Goal: Find specific page/section: Find specific page/section

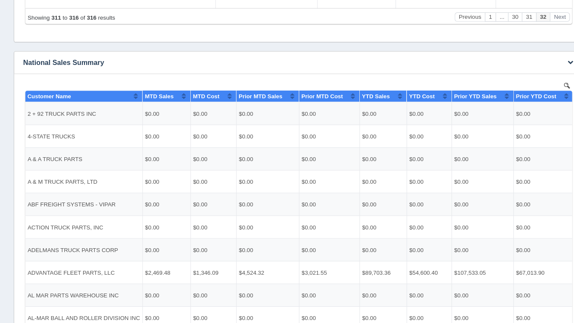
scroll to position [6, 0]
click at [551, 306] on div "Show 10 25 50 100 entries Customer Name MTD Sales MTD Cost Prior MTD Sales Prio…" at bounding box center [287, 206] width 529 height 253
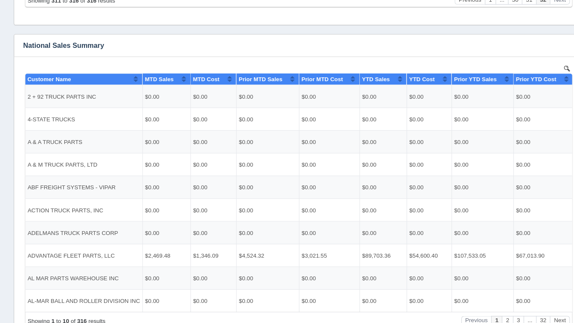
scroll to position [652, 0]
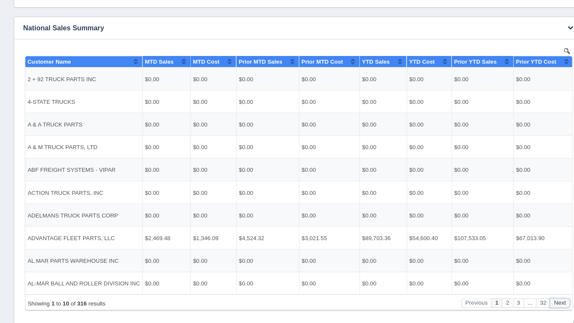
click at [533, 291] on button "Next" at bounding box center [537, 292] width 19 height 9
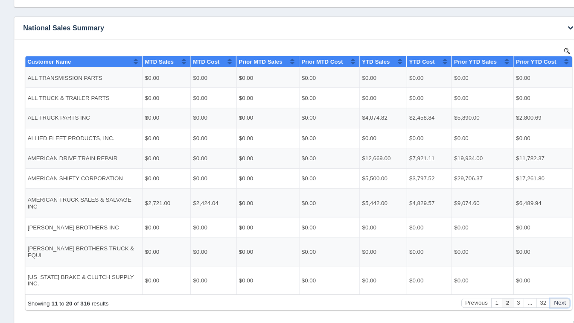
click at [533, 291] on button "Next" at bounding box center [537, 292] width 19 height 9
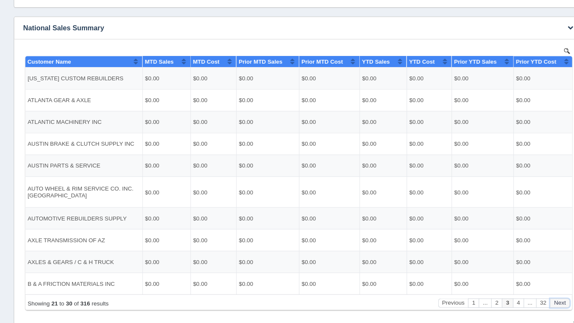
click at [533, 291] on button "Next" at bounding box center [537, 292] width 19 height 9
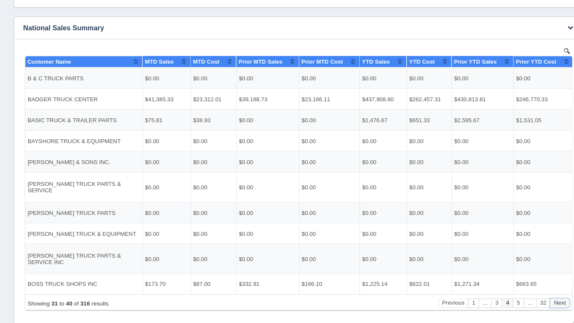
click at [533, 291] on button "Next" at bounding box center [537, 292] width 19 height 9
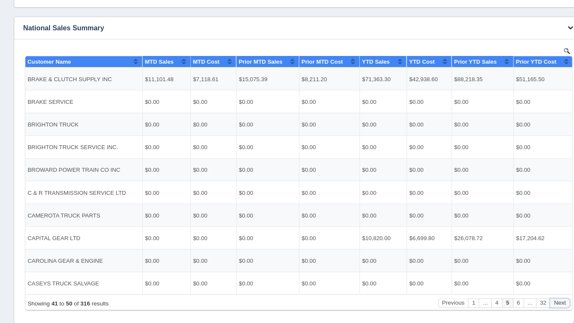
click at [533, 291] on button "Next" at bounding box center [537, 292] width 19 height 9
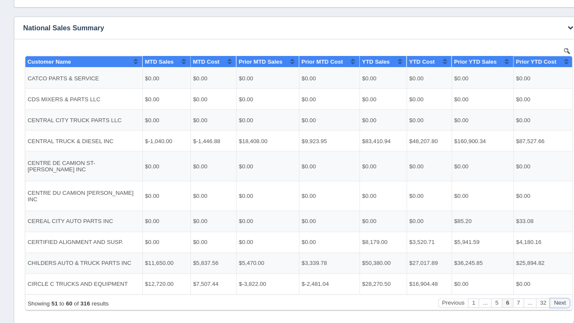
click at [533, 291] on button "Next" at bounding box center [537, 292] width 19 height 9
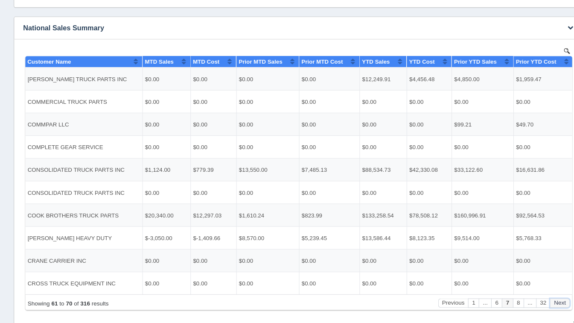
click at [533, 291] on button "Next" at bounding box center [537, 292] width 19 height 9
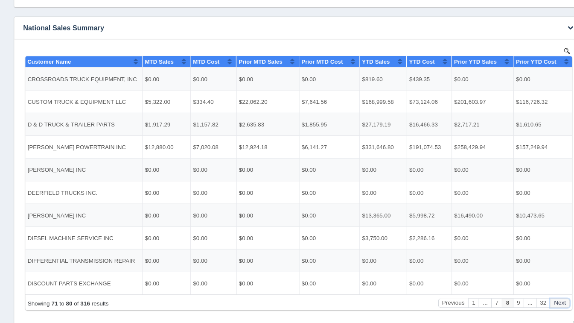
click at [533, 291] on button "Next" at bounding box center [537, 292] width 19 height 9
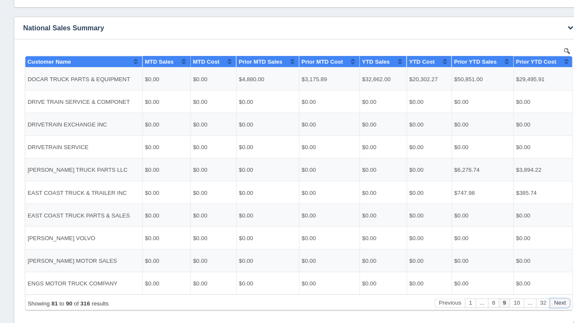
click at [533, 291] on button "Next" at bounding box center [537, 292] width 19 height 9
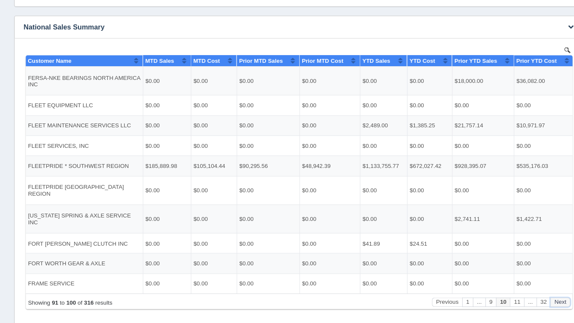
scroll to position [653, 0]
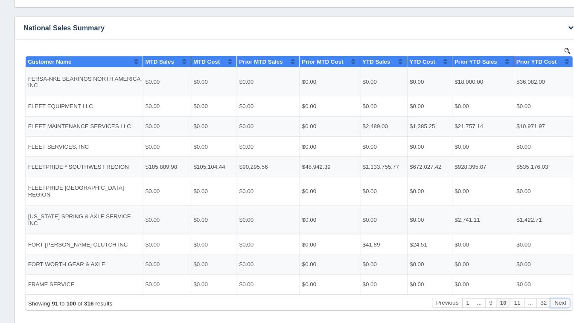
click at [539, 293] on button "Next" at bounding box center [538, 292] width 19 height 9
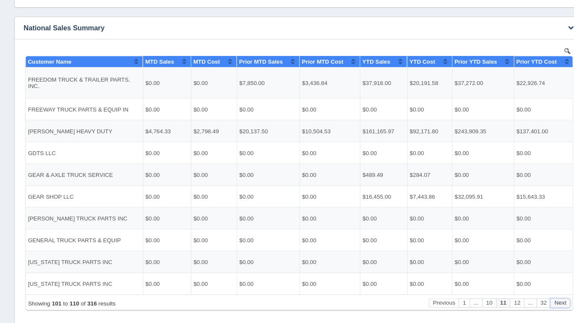
click at [539, 293] on button "Next" at bounding box center [538, 292] width 19 height 9
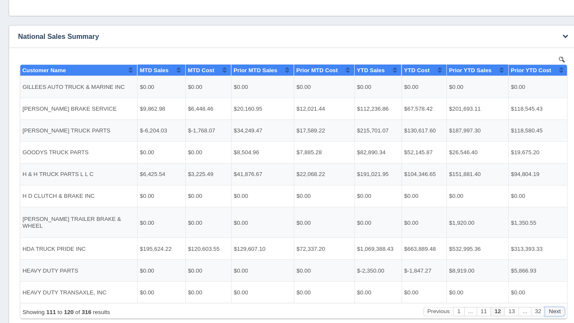
click at [533, 298] on button "Next" at bounding box center [532, 300] width 19 height 9
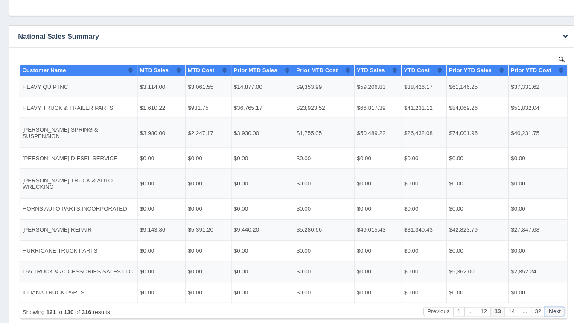
click at [533, 298] on button "Next" at bounding box center [532, 300] width 19 height 9
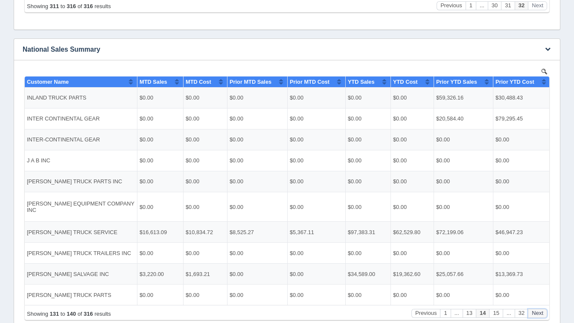
scroll to position [639, 0]
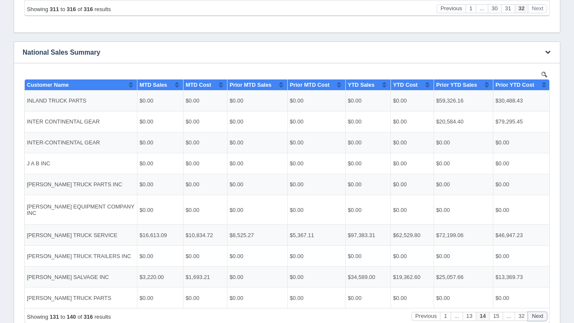
click at [541, 311] on button "Next" at bounding box center [537, 315] width 19 height 9
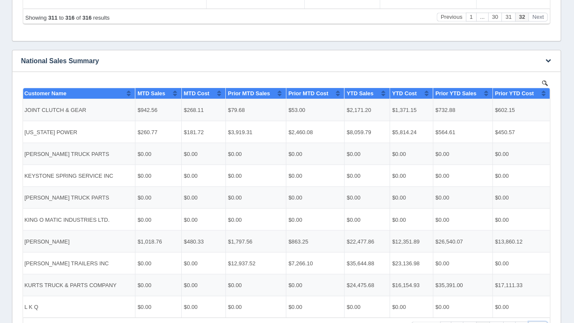
scroll to position [6, 7]
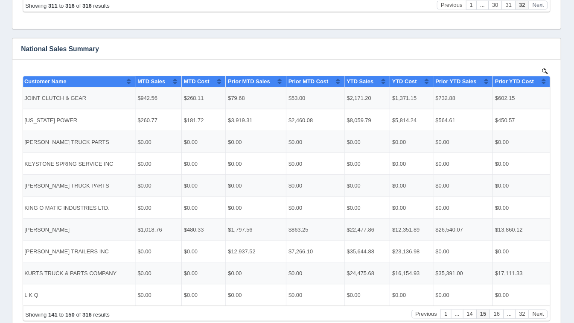
scroll to position [647, 0]
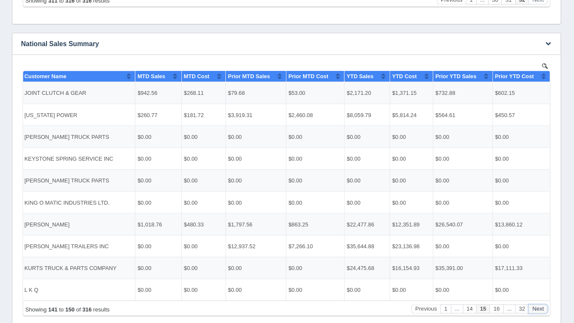
click at [544, 304] on button "Next" at bounding box center [535, 307] width 19 height 9
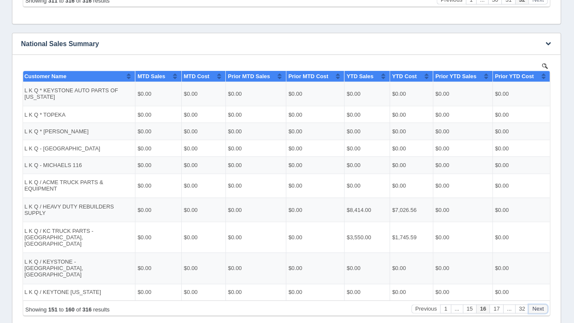
click at [544, 304] on button "Next" at bounding box center [535, 307] width 19 height 9
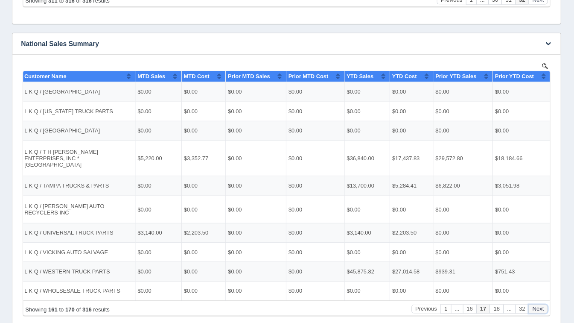
click at [544, 304] on button "Next" at bounding box center [535, 307] width 19 height 9
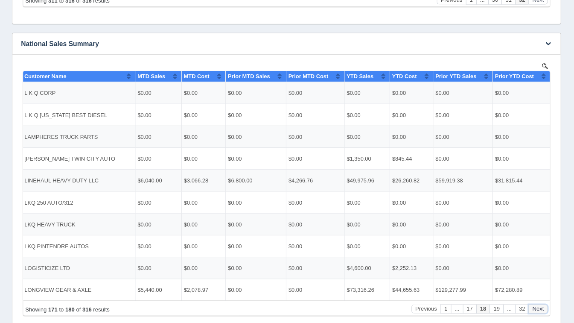
click at [544, 304] on button "Next" at bounding box center [535, 307] width 19 height 9
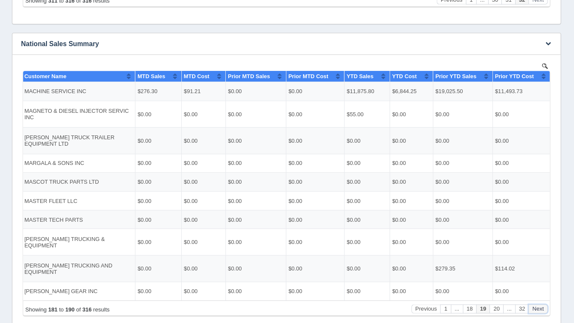
click at [544, 304] on button "Next" at bounding box center [535, 307] width 19 height 9
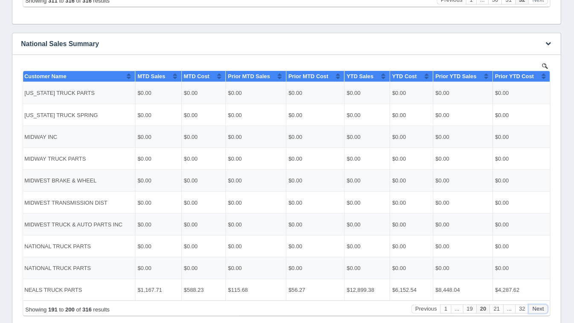
click at [544, 304] on button "Next" at bounding box center [535, 307] width 19 height 9
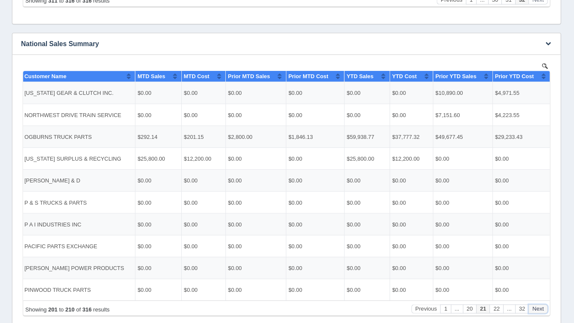
click at [544, 304] on button "Next" at bounding box center [535, 307] width 19 height 9
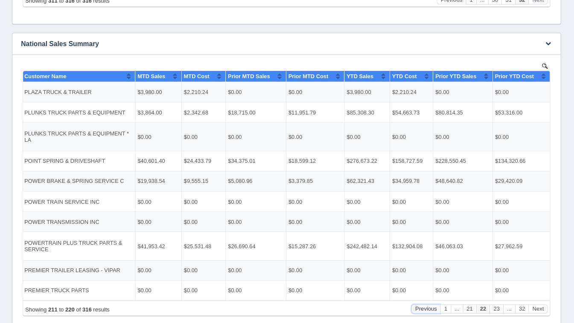
click at [422, 309] on button "Previous" at bounding box center [424, 307] width 29 height 9
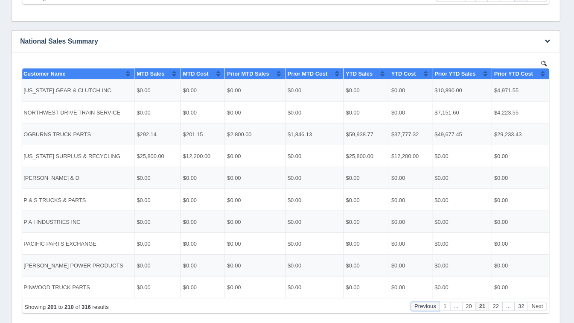
scroll to position [650, 0]
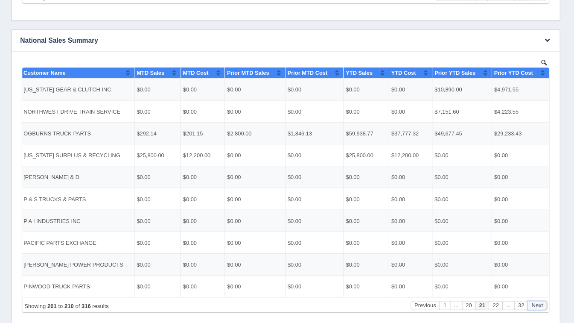
click at [535, 303] on button "Next" at bounding box center [534, 304] width 19 height 9
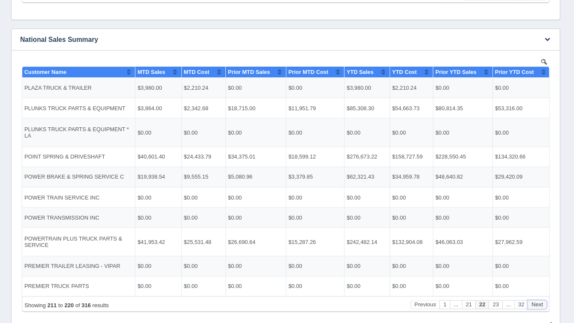
scroll to position [649, 0]
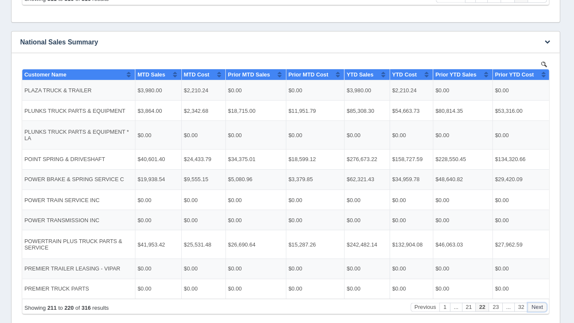
click at [539, 303] on button "Next" at bounding box center [534, 305] width 19 height 9
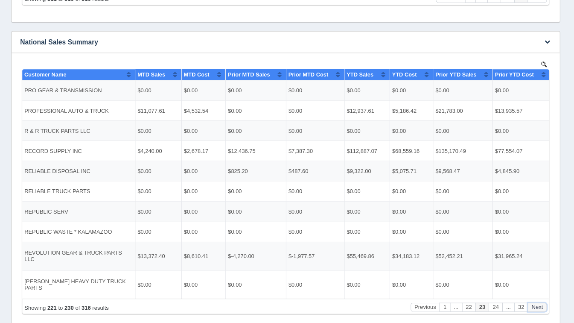
click at [539, 303] on button "Next" at bounding box center [534, 305] width 19 height 9
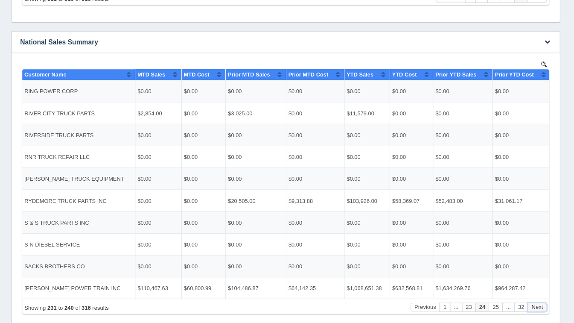
click at [539, 303] on button "Next" at bounding box center [534, 305] width 19 height 9
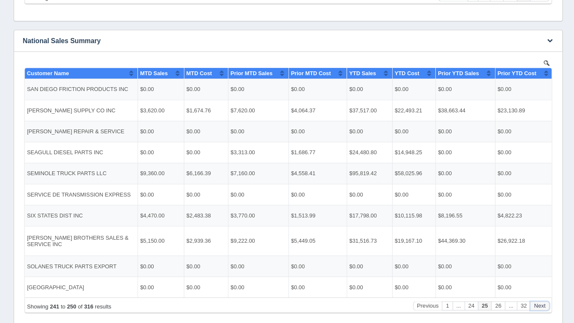
scroll to position [648, 0]
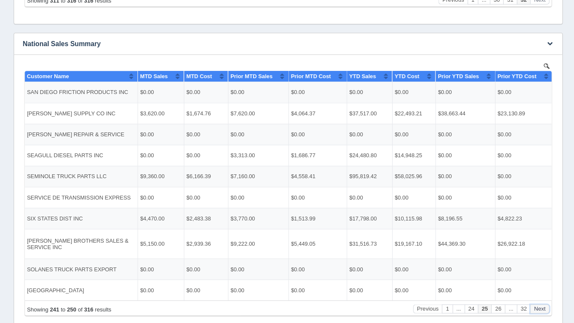
click at [537, 306] on button "Next" at bounding box center [537, 307] width 19 height 9
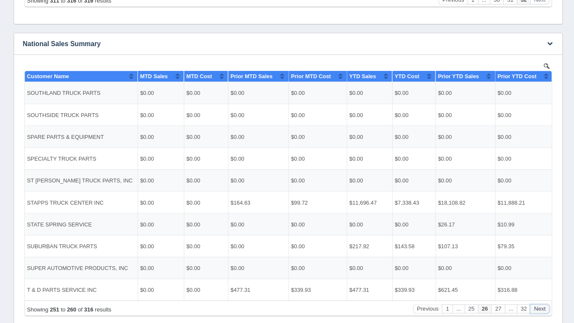
click at [537, 306] on button "Next" at bounding box center [537, 307] width 19 height 9
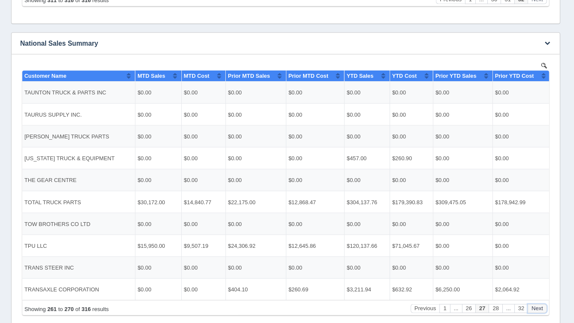
click at [534, 303] on button "Next" at bounding box center [534, 306] width 19 height 9
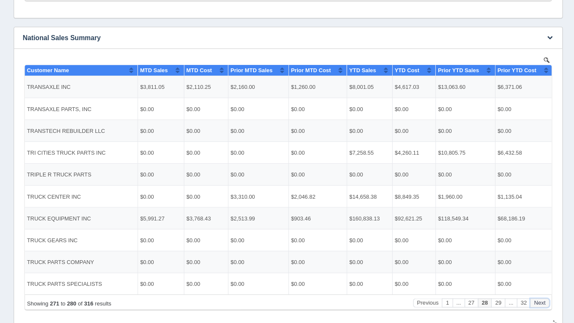
scroll to position [652, 0]
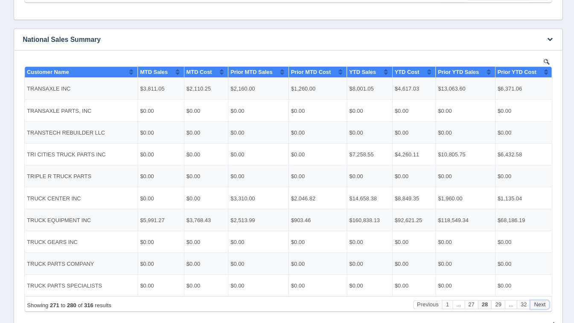
click at [537, 304] on button "Next" at bounding box center [537, 302] width 19 height 9
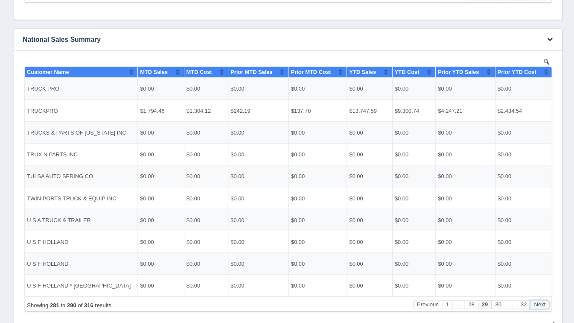
click at [537, 304] on button "Next" at bounding box center [537, 302] width 19 height 9
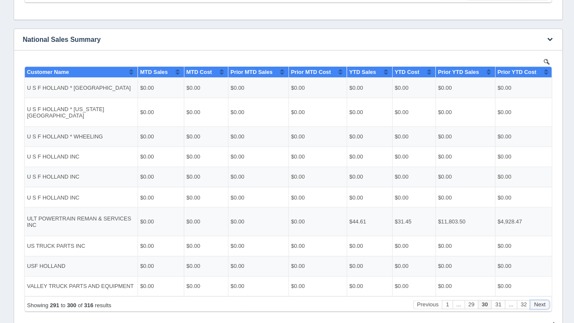
click at [537, 304] on button "Next" at bounding box center [537, 302] width 19 height 9
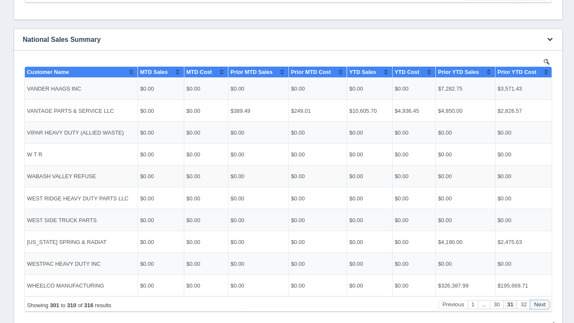
click at [537, 304] on button "Next" at bounding box center [537, 302] width 19 height 9
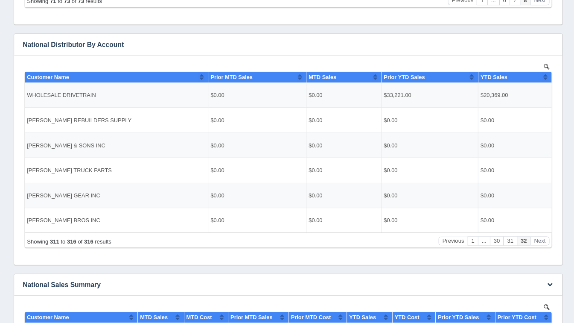
scroll to position [409, 0]
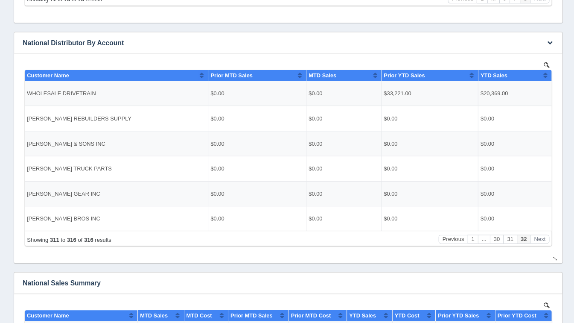
click at [463, 245] on body "Show 10 25 50 100 entries Customer Name Prior MTD Sales MTD Sales Prior YTD Sal…" at bounding box center [287, 155] width 529 height 190
click at [467, 236] on button "1" at bounding box center [471, 237] width 10 height 9
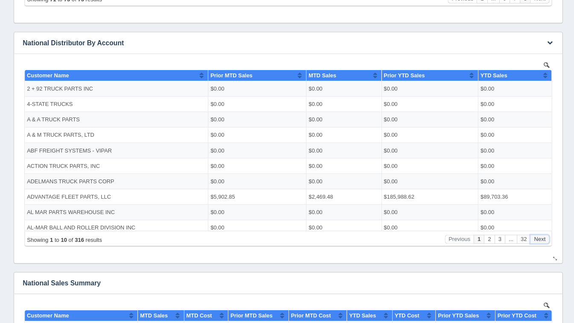
click at [536, 240] on button "Next" at bounding box center [537, 237] width 19 height 9
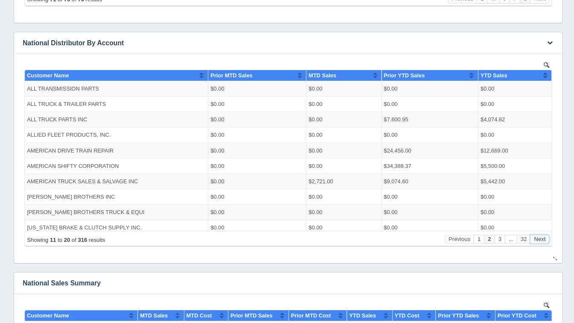
click at [536, 240] on button "Next" at bounding box center [537, 237] width 19 height 9
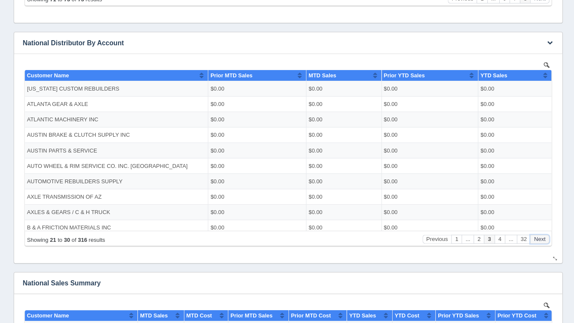
click at [536, 240] on button "Next" at bounding box center [537, 237] width 19 height 9
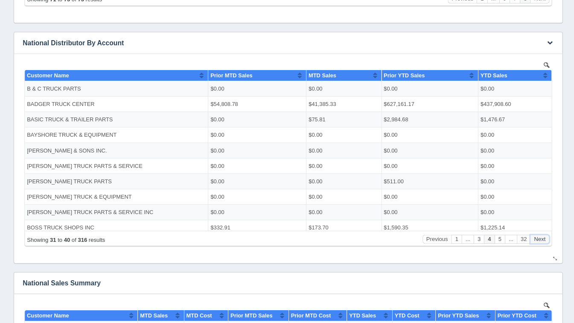
click at [536, 240] on button "Next" at bounding box center [537, 237] width 19 height 9
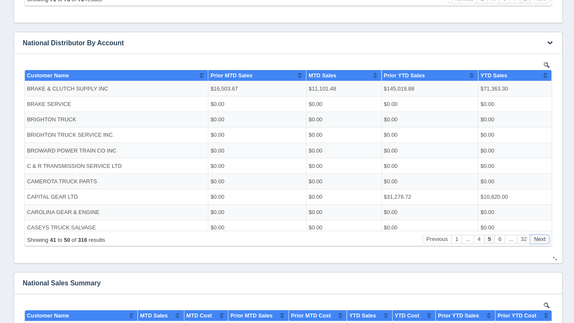
click at [536, 240] on button "Next" at bounding box center [537, 237] width 19 height 9
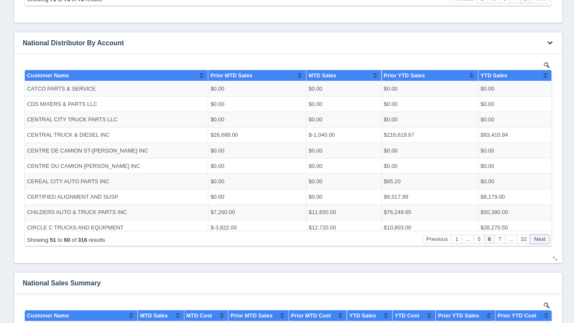
click at [536, 240] on button "Next" at bounding box center [537, 237] width 19 height 9
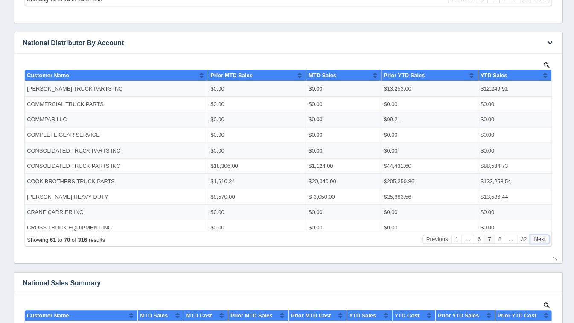
click at [536, 240] on button "Next" at bounding box center [537, 237] width 19 height 9
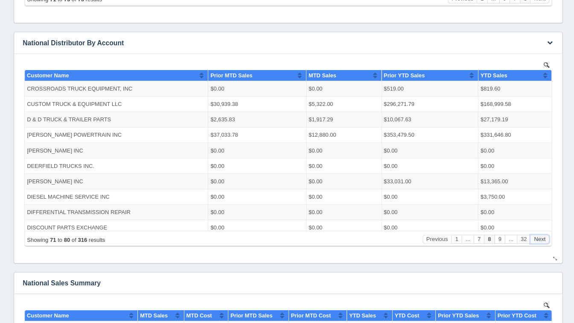
click at [536, 240] on button "Next" at bounding box center [537, 237] width 19 height 9
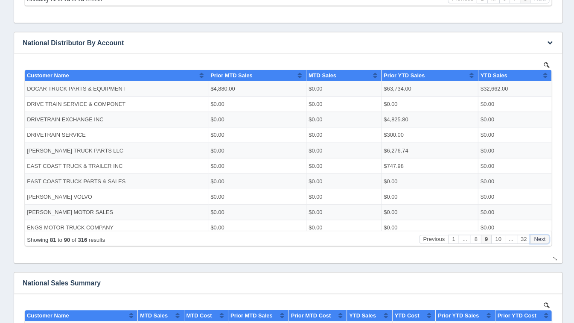
click at [536, 240] on button "Next" at bounding box center [537, 237] width 19 height 9
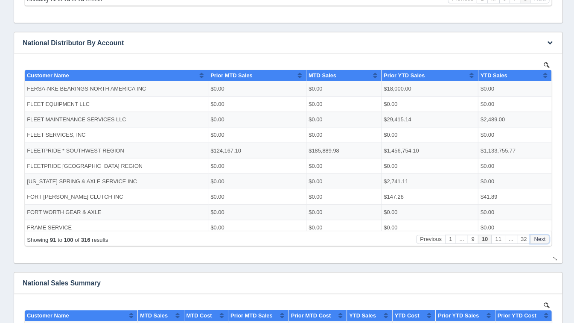
click at [536, 240] on button "Next" at bounding box center [537, 237] width 19 height 9
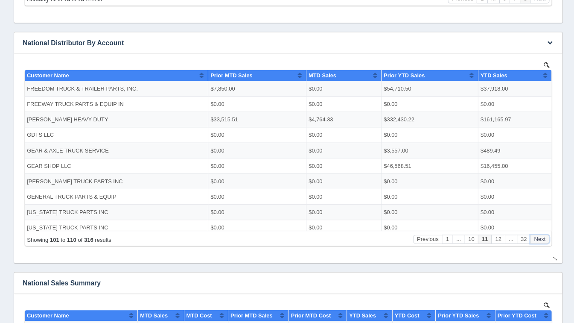
click at [536, 240] on button "Next" at bounding box center [537, 237] width 19 height 9
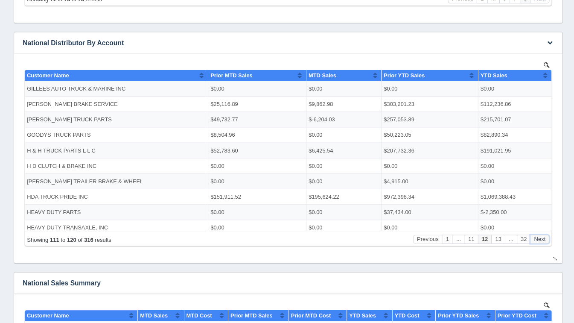
click at [536, 240] on button "Next" at bounding box center [537, 237] width 19 height 9
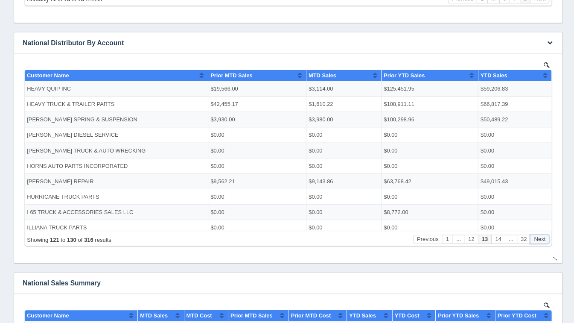
click at [536, 240] on button "Next" at bounding box center [537, 237] width 19 height 9
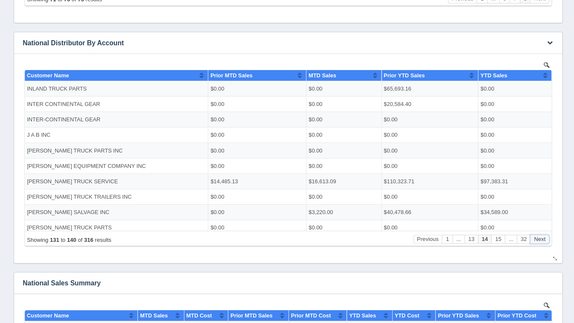
click at [536, 240] on button "Next" at bounding box center [537, 237] width 19 height 9
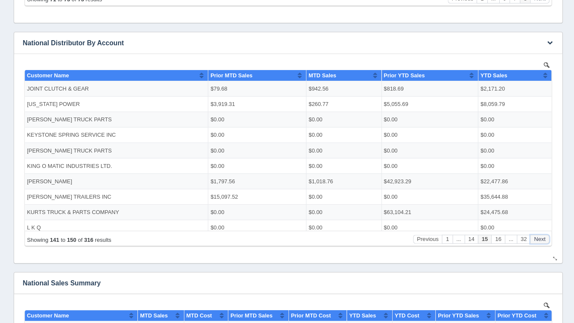
click at [536, 240] on button "Next" at bounding box center [537, 237] width 19 height 9
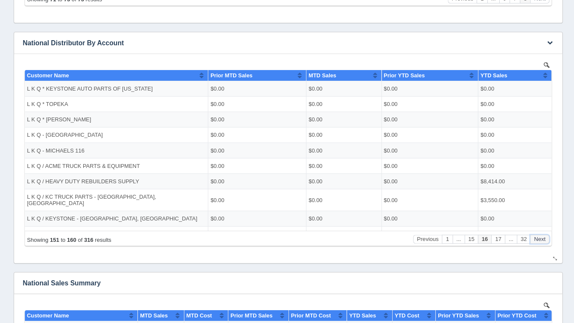
click at [536, 240] on button "Next" at bounding box center [537, 237] width 19 height 9
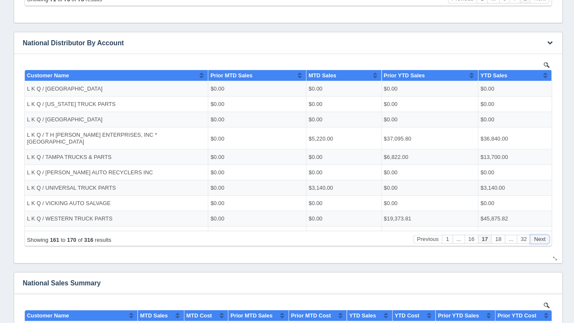
click at [536, 240] on button "Next" at bounding box center [537, 237] width 19 height 9
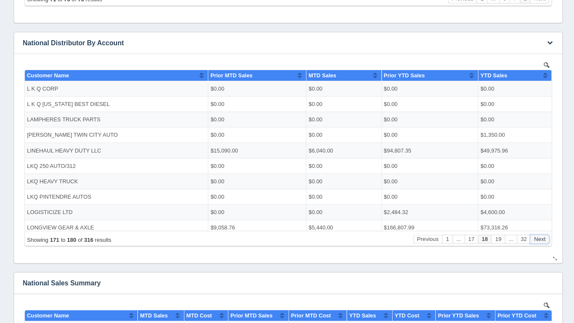
click at [536, 240] on button "Next" at bounding box center [537, 237] width 19 height 9
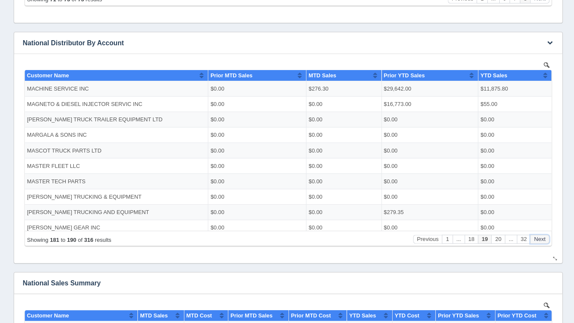
click at [536, 239] on button "Next" at bounding box center [537, 237] width 19 height 9
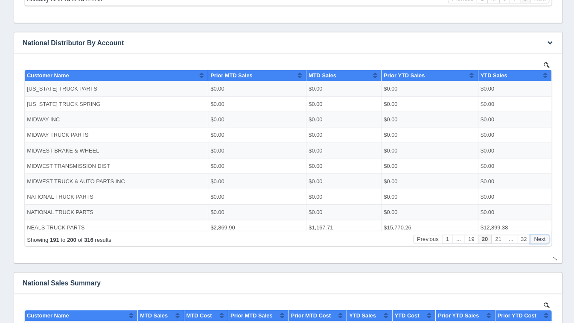
click at [536, 239] on button "Next" at bounding box center [537, 237] width 19 height 9
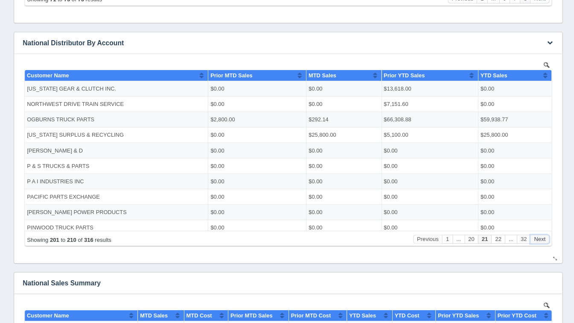
click at [536, 239] on button "Next" at bounding box center [537, 237] width 19 height 9
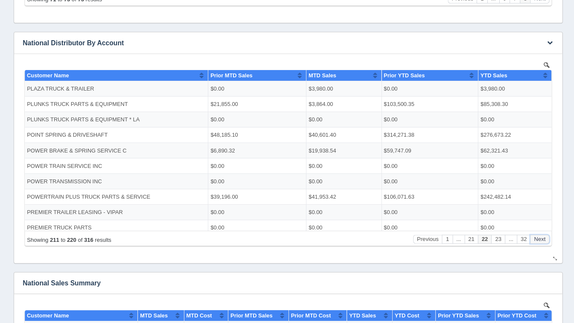
click at [536, 239] on button "Next" at bounding box center [537, 237] width 19 height 9
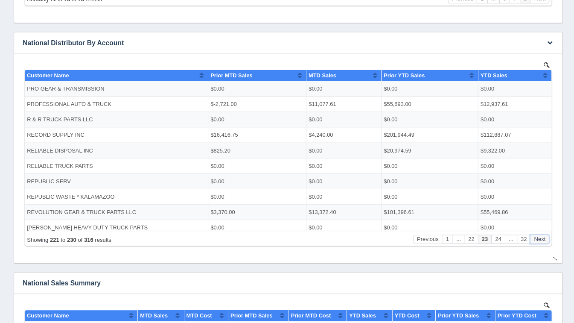
click at [536, 239] on button "Next" at bounding box center [537, 237] width 19 height 9
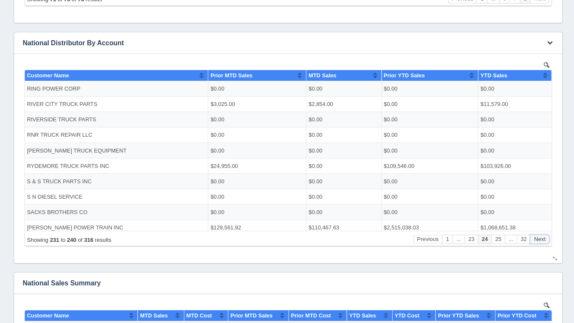
click at [536, 239] on button "Next" at bounding box center [537, 237] width 19 height 9
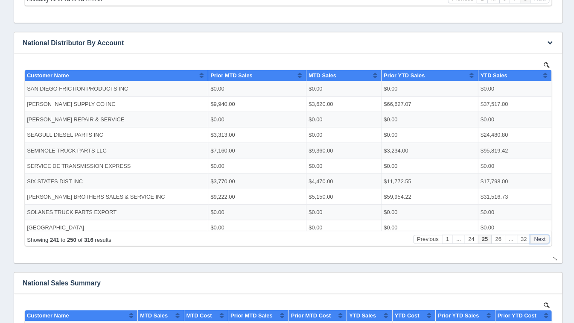
click at [536, 239] on button "Next" at bounding box center [537, 237] width 19 height 9
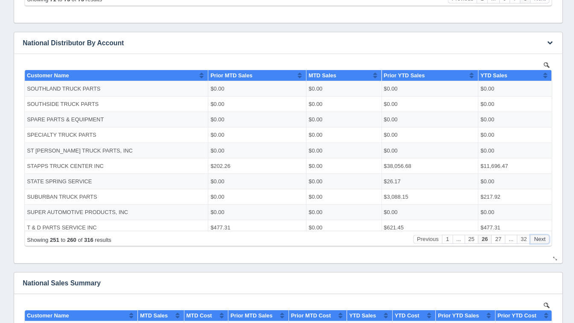
click at [536, 239] on button "Next" at bounding box center [537, 237] width 19 height 9
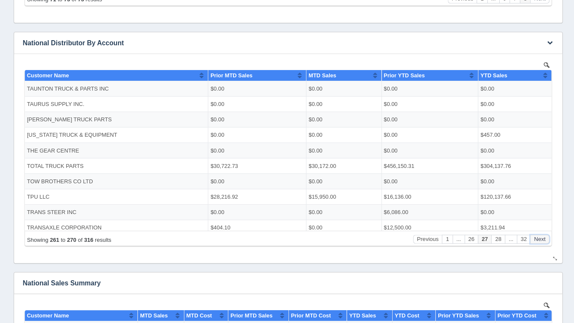
click at [536, 239] on button "Next" at bounding box center [537, 237] width 19 height 9
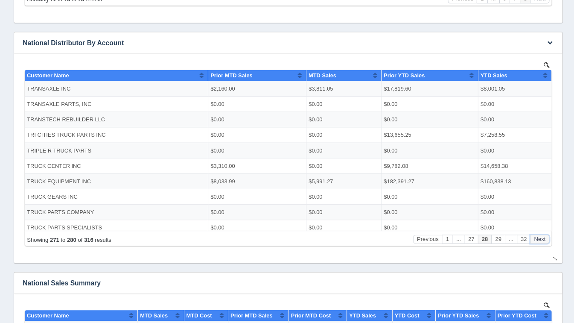
click at [536, 239] on button "Next" at bounding box center [537, 237] width 19 height 9
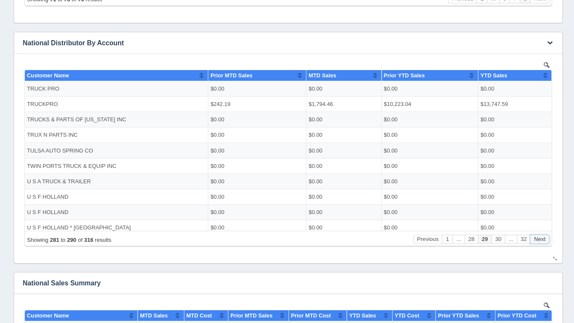
click at [536, 239] on button "Next" at bounding box center [537, 237] width 19 height 9
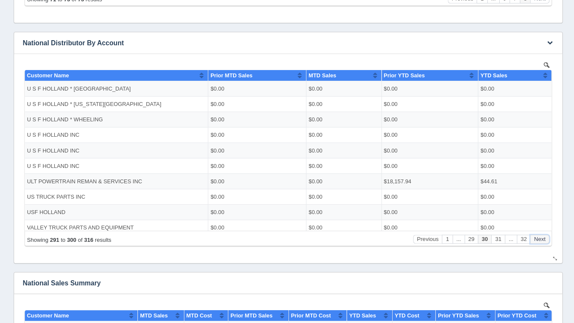
click at [536, 239] on button "Next" at bounding box center [537, 237] width 19 height 9
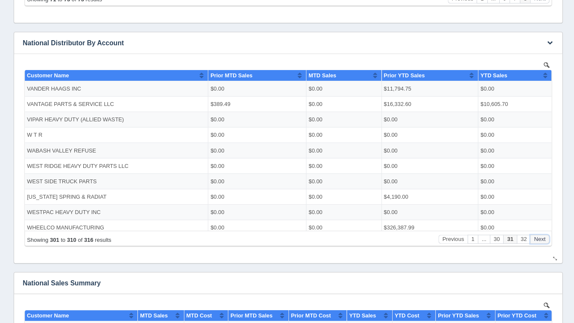
click at [536, 239] on button "Next" at bounding box center [537, 237] width 19 height 9
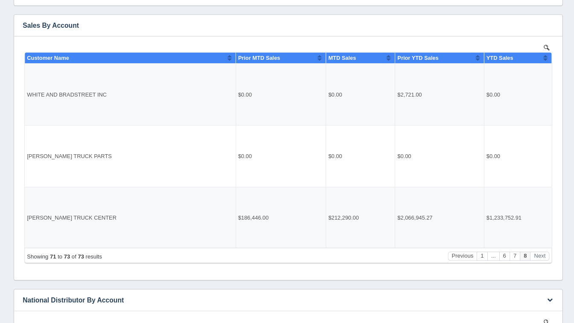
scroll to position [156, 0]
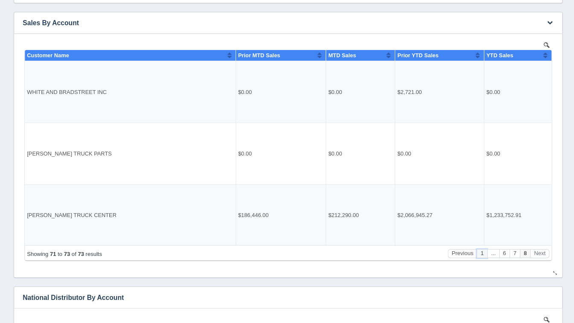
click at [477, 253] on button "1" at bounding box center [480, 252] width 10 height 9
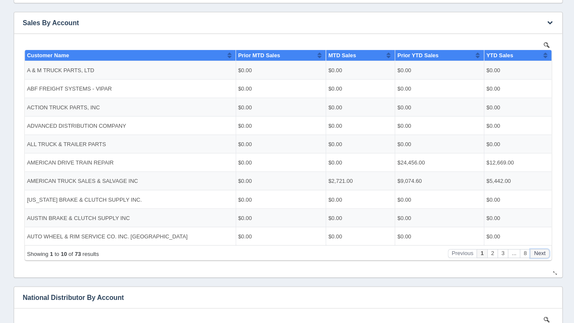
click at [537, 251] on button "Next" at bounding box center [537, 252] width 19 height 9
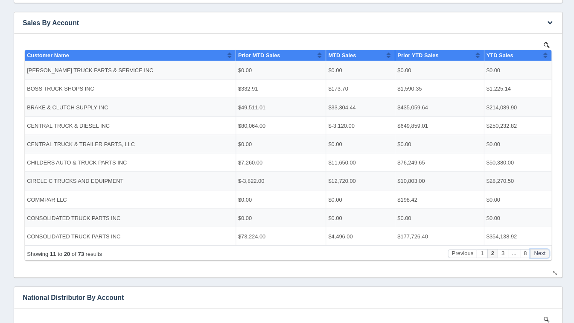
click at [537, 251] on button "Next" at bounding box center [537, 252] width 19 height 9
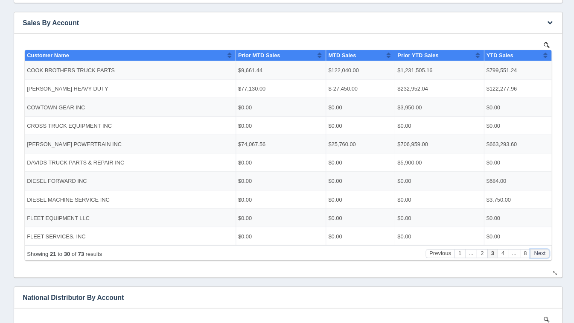
click at [537, 251] on button "Next" at bounding box center [537, 252] width 19 height 9
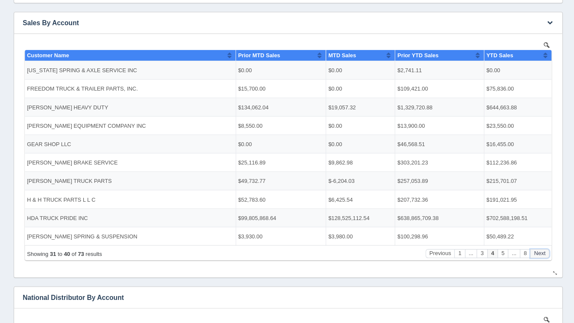
click at [537, 251] on button "Next" at bounding box center [537, 252] width 19 height 9
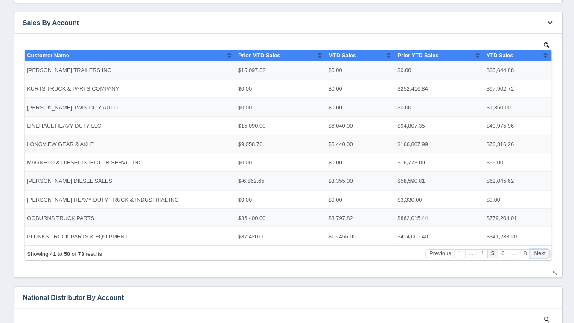
click at [537, 251] on button "Next" at bounding box center [537, 252] width 19 height 9
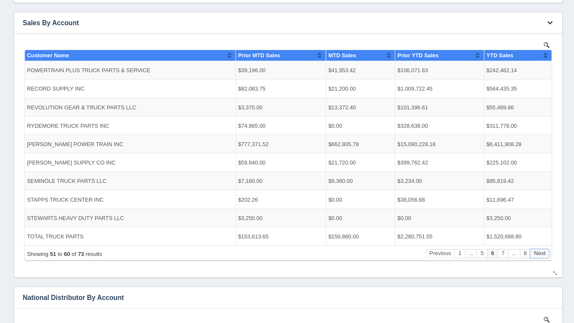
click at [537, 251] on button "Next" at bounding box center [537, 252] width 19 height 9
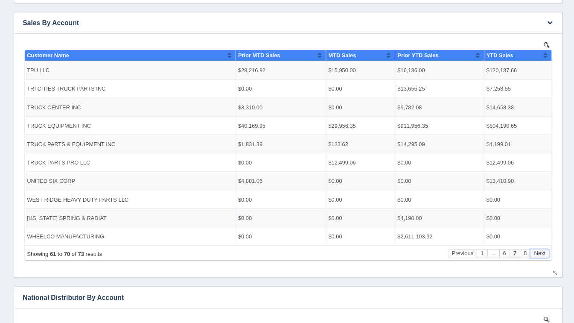
click at [537, 251] on button "Next" at bounding box center [537, 252] width 19 height 9
